Goal: Task Accomplishment & Management: Complete application form

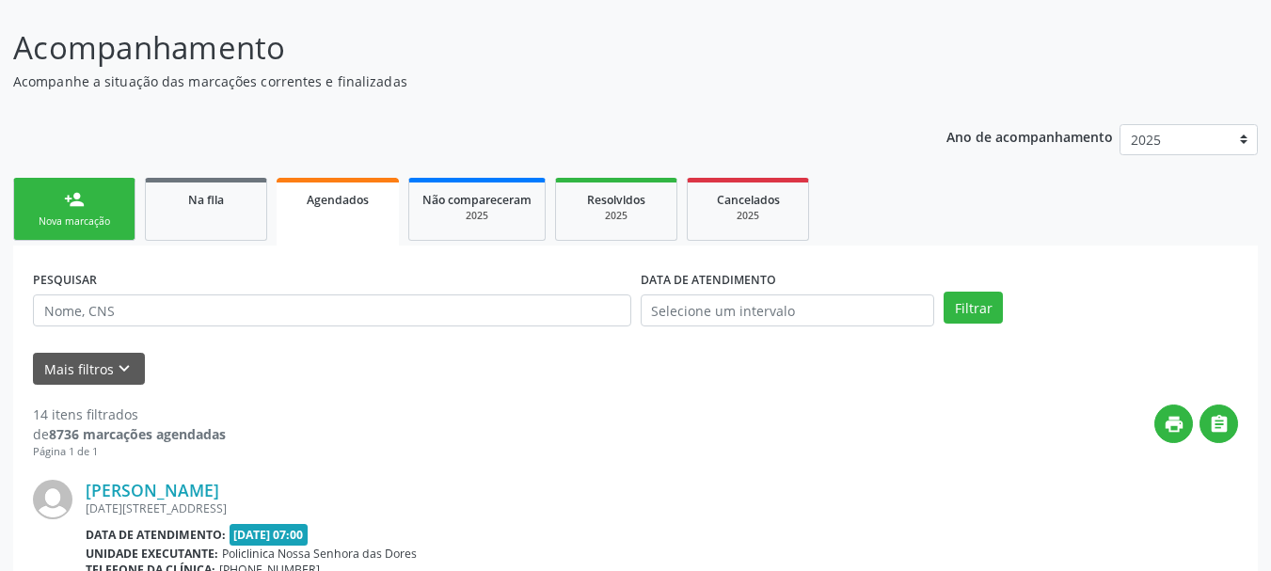
click at [45, 218] on div "Nova marcação" at bounding box center [74, 221] width 94 height 14
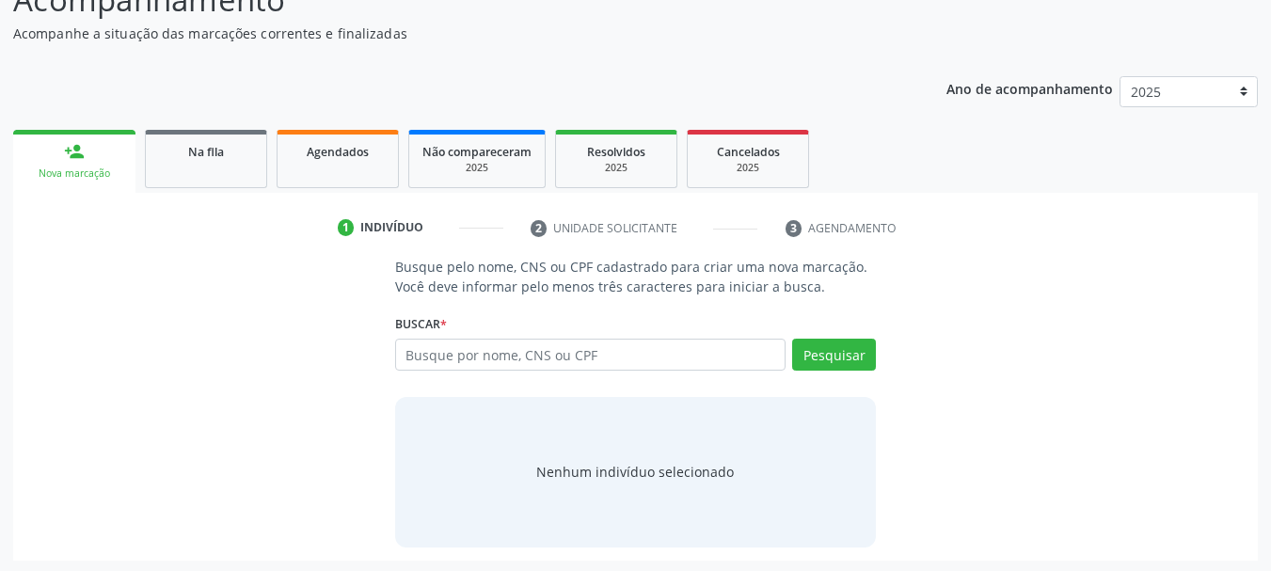
scroll to position [154, 0]
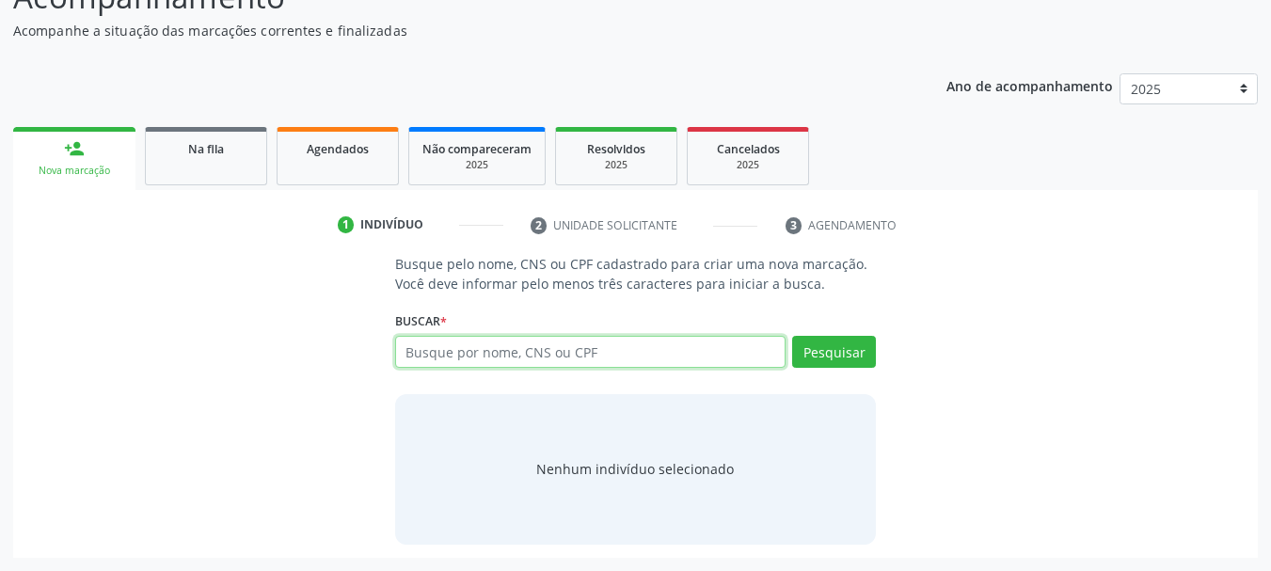
click at [409, 349] on input "text" at bounding box center [590, 352] width 391 height 32
type input "e"
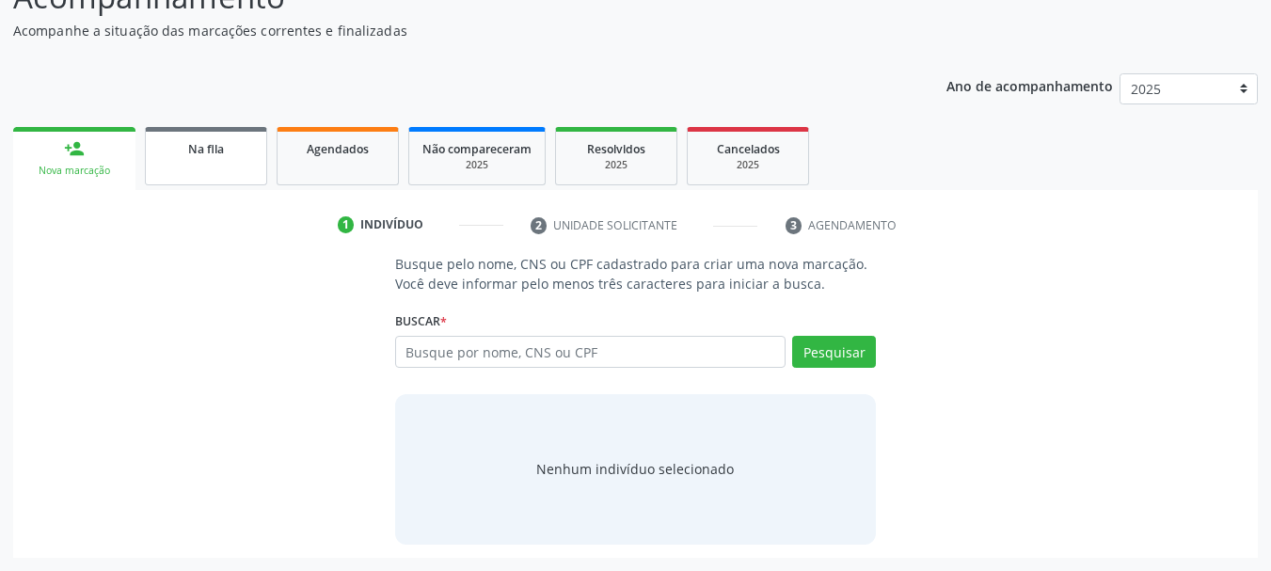
click at [234, 158] on link "Na fila" at bounding box center [206, 156] width 122 height 58
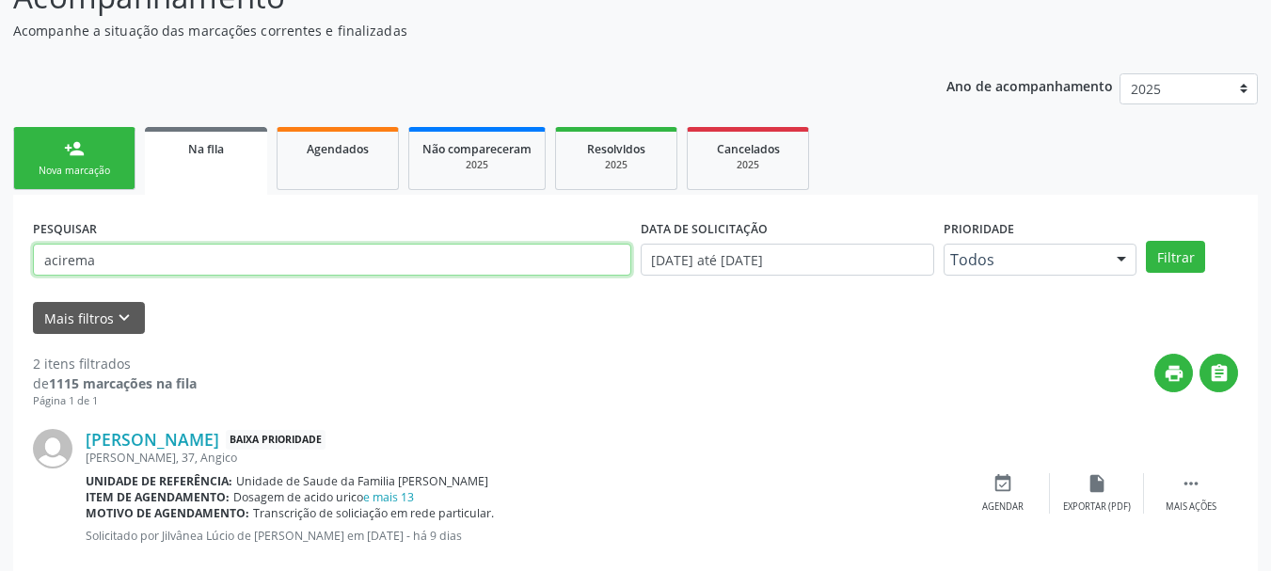
drag, startPoint x: 124, startPoint y: 261, endPoint x: 0, endPoint y: 278, distance: 125.3
click at [0, 278] on div "Acompanhamento Acompanhe a situação das marcações correntes e finalizadas Relat…" at bounding box center [635, 363] width 1271 height 829
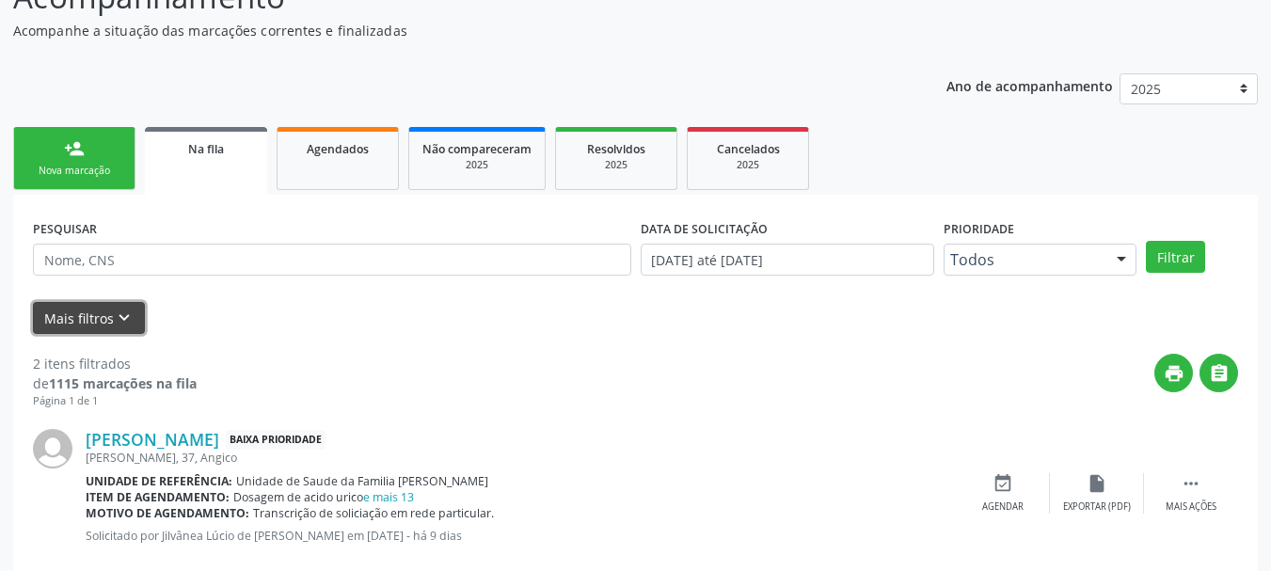
click at [95, 315] on button "Mais filtros keyboard_arrow_down" at bounding box center [89, 318] width 112 height 33
